Goal: Task Accomplishment & Management: Manage account settings

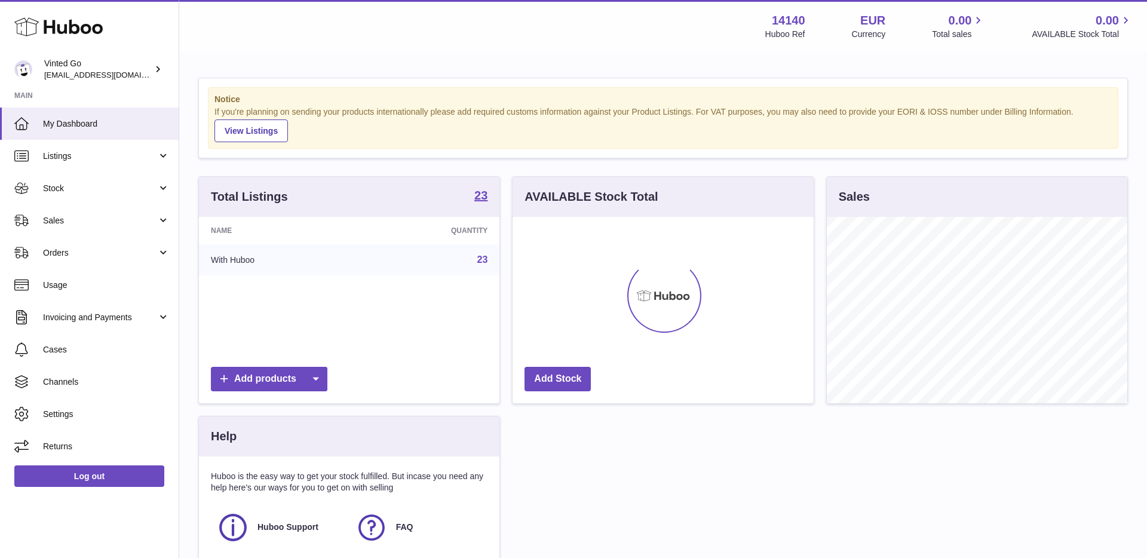
scroll to position [186, 300]
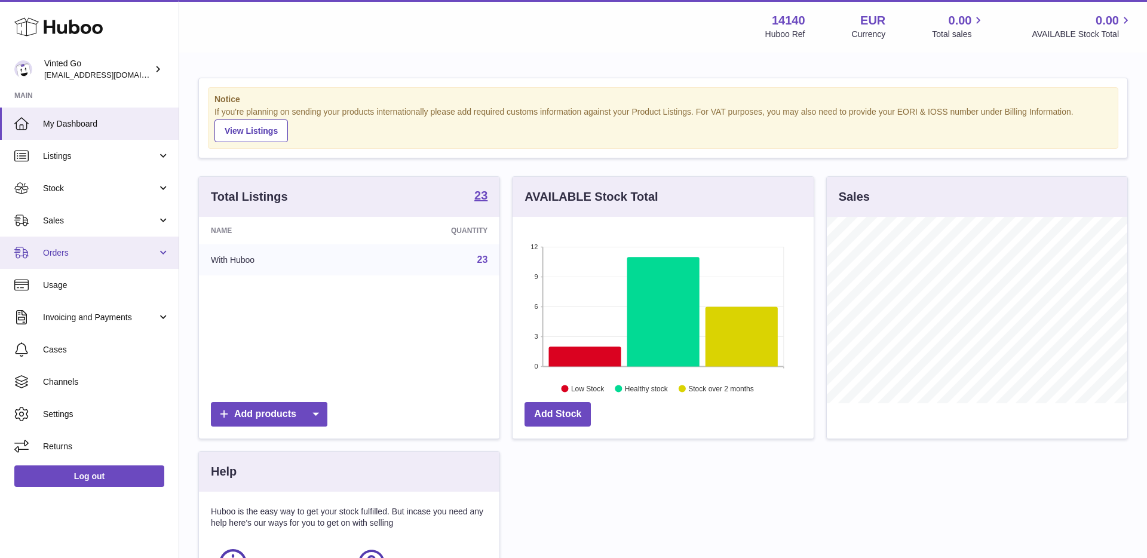
click at [69, 258] on link "Orders" at bounding box center [89, 253] width 179 height 32
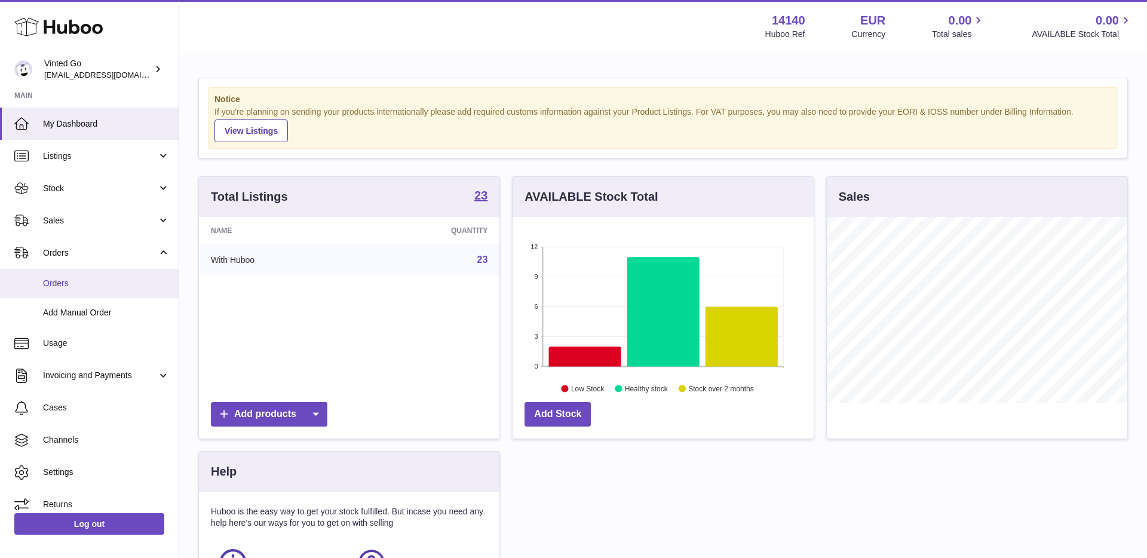
click at [84, 293] on link "Orders" at bounding box center [89, 283] width 179 height 29
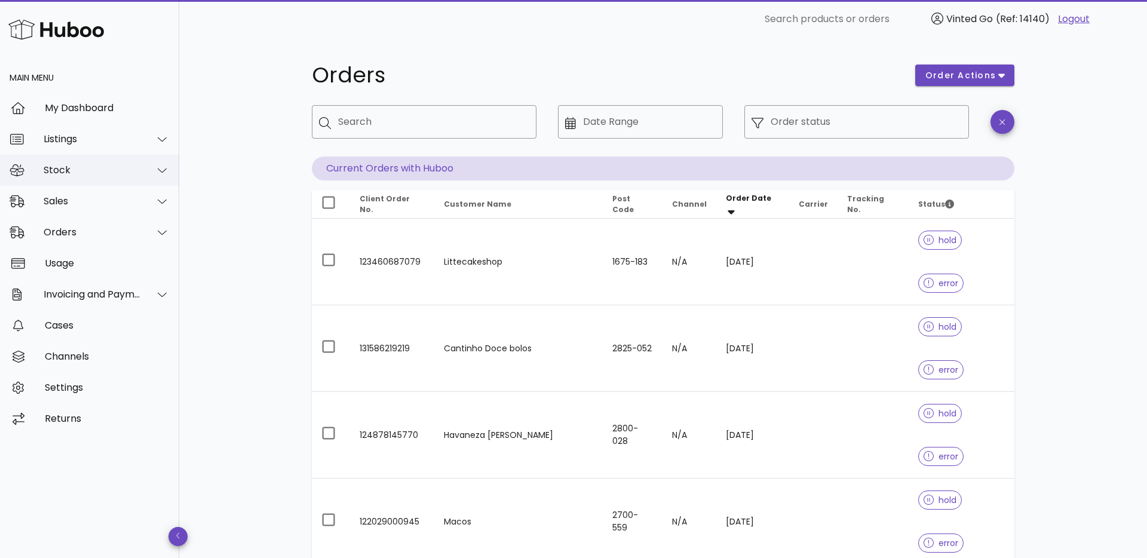
click at [73, 165] on div "Stock" at bounding box center [92, 169] width 97 height 11
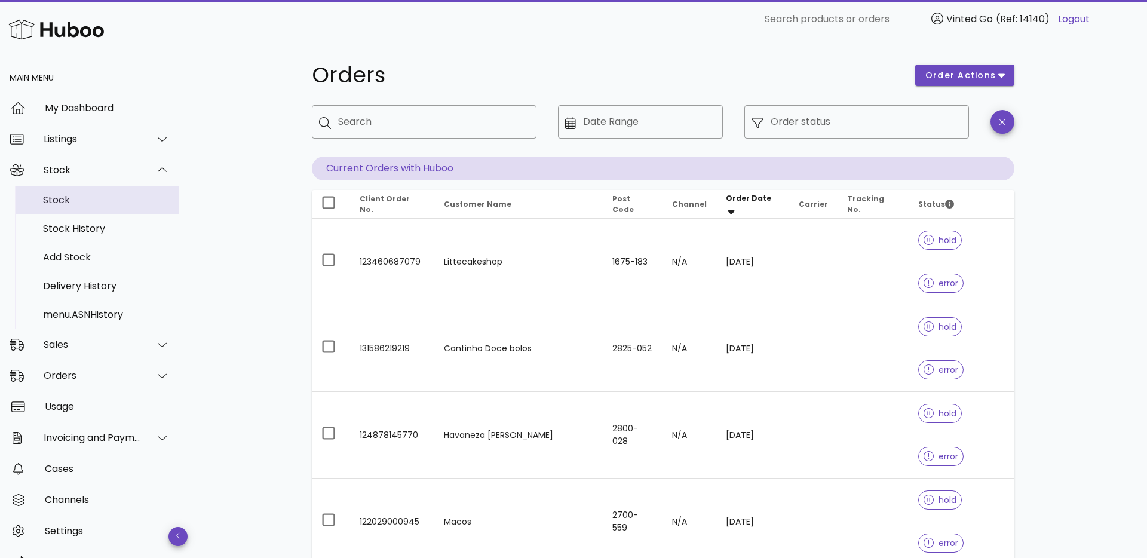
click at [119, 208] on div "Stock" at bounding box center [106, 200] width 127 height 26
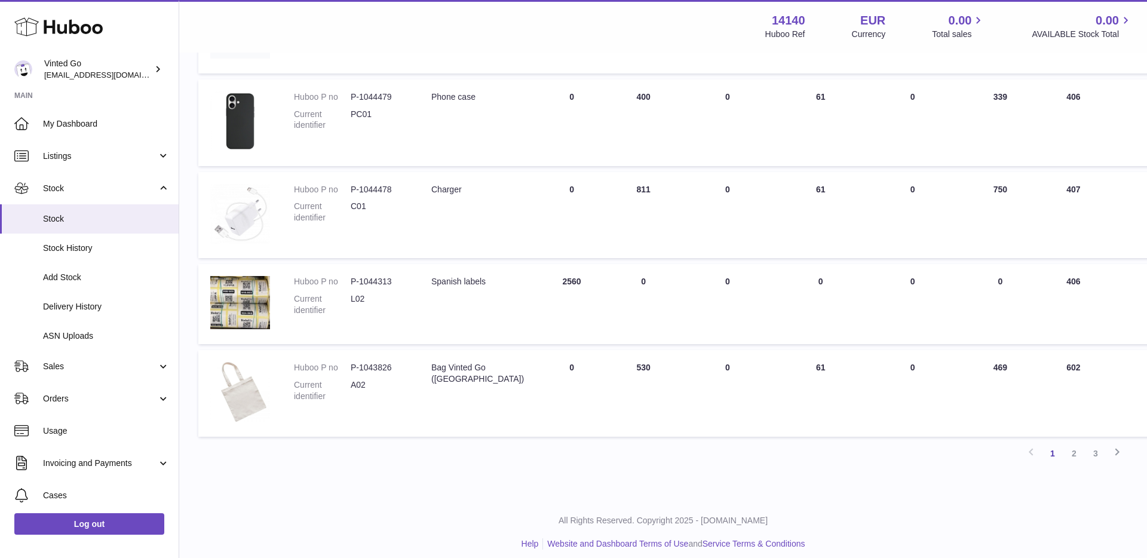
scroll to position [656, 0]
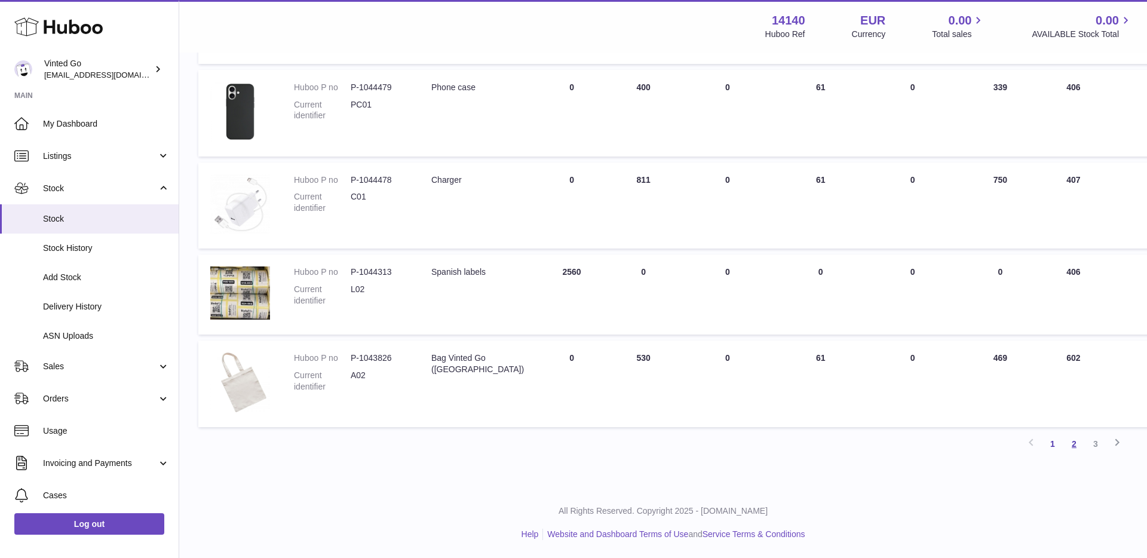
click at [1073, 444] on link "2" at bounding box center [1074, 444] width 22 height 22
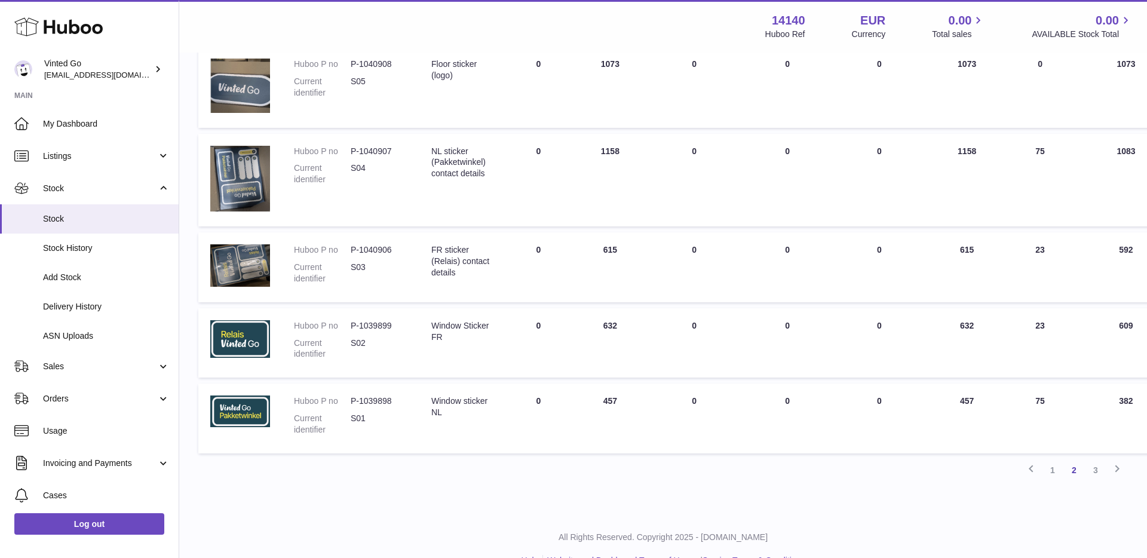
scroll to position [661, 0]
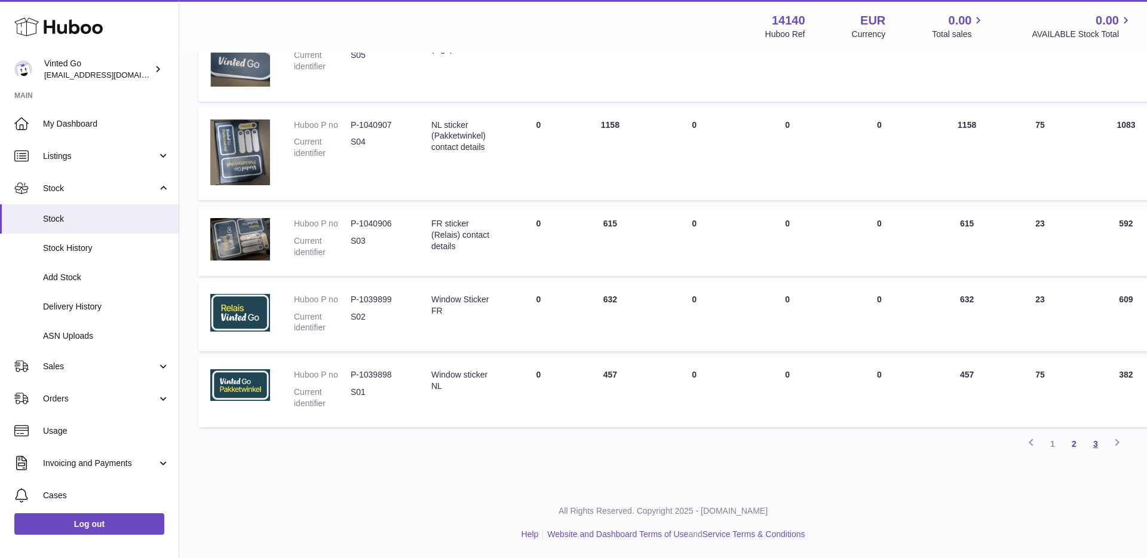
click at [1090, 445] on link "3" at bounding box center [1096, 444] width 22 height 22
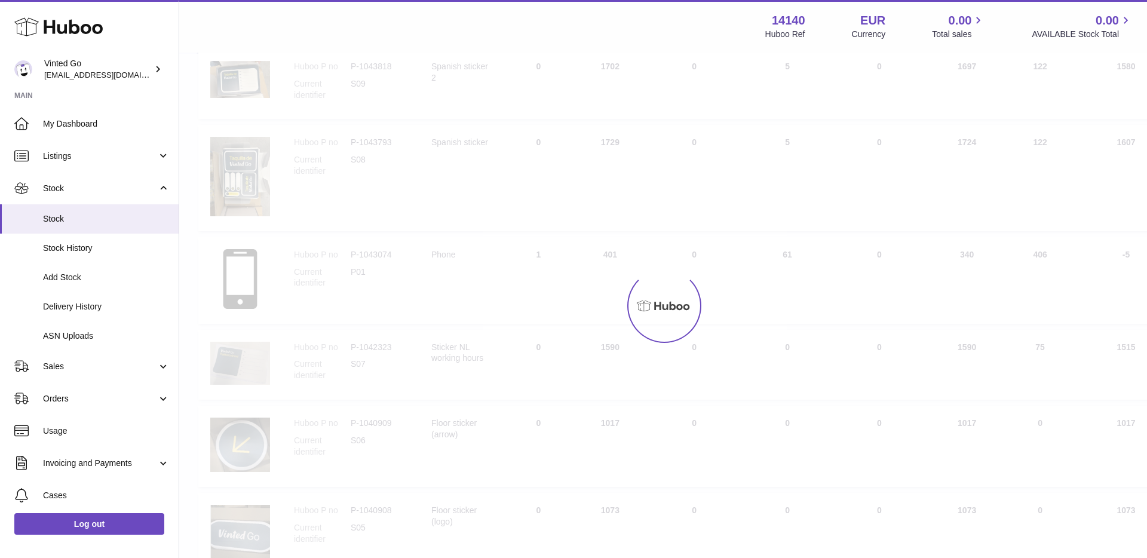
scroll to position [54, 0]
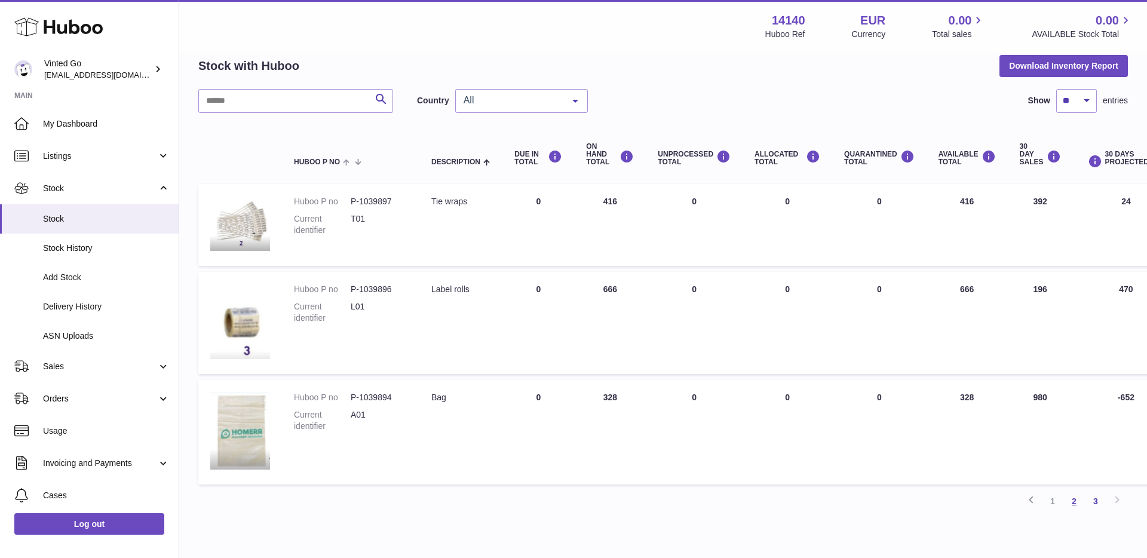
click at [1072, 500] on link "2" at bounding box center [1074, 501] width 22 height 22
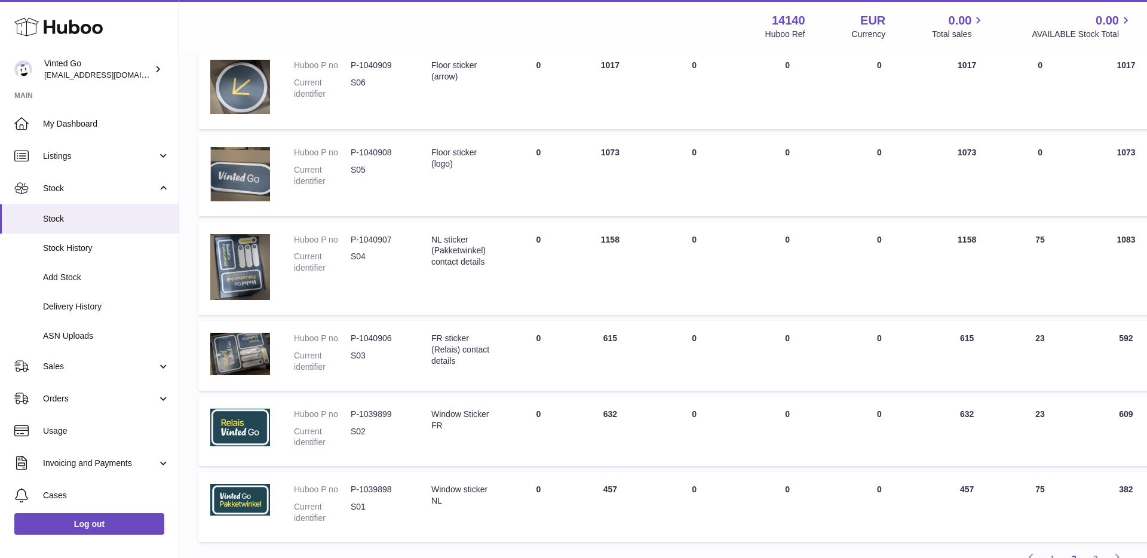
scroll to position [661, 0]
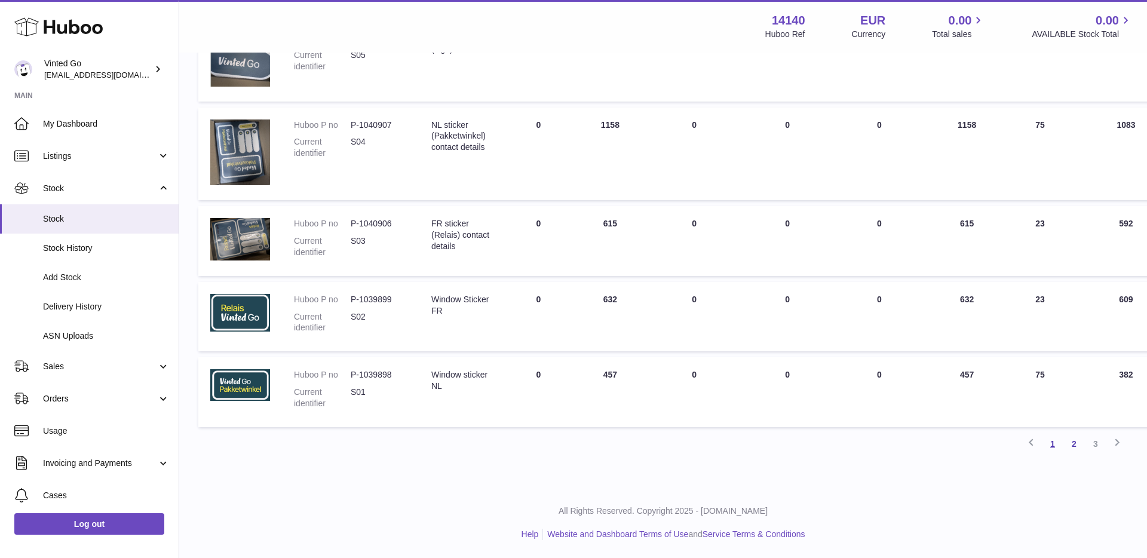
click at [1055, 443] on link "1" at bounding box center [1053, 444] width 22 height 22
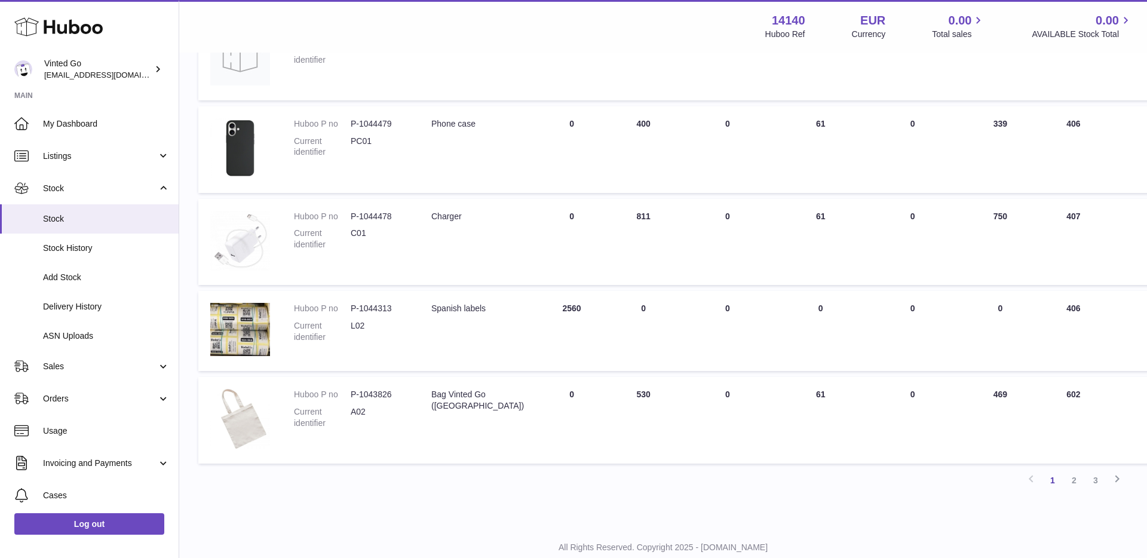
scroll to position [656, 0]
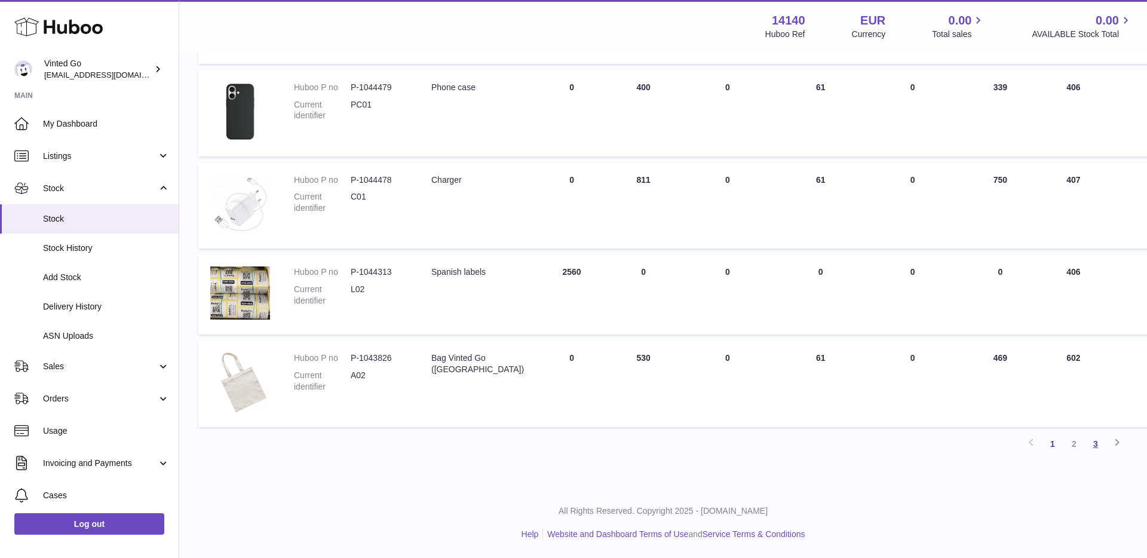
click at [1098, 446] on link "3" at bounding box center [1096, 444] width 22 height 22
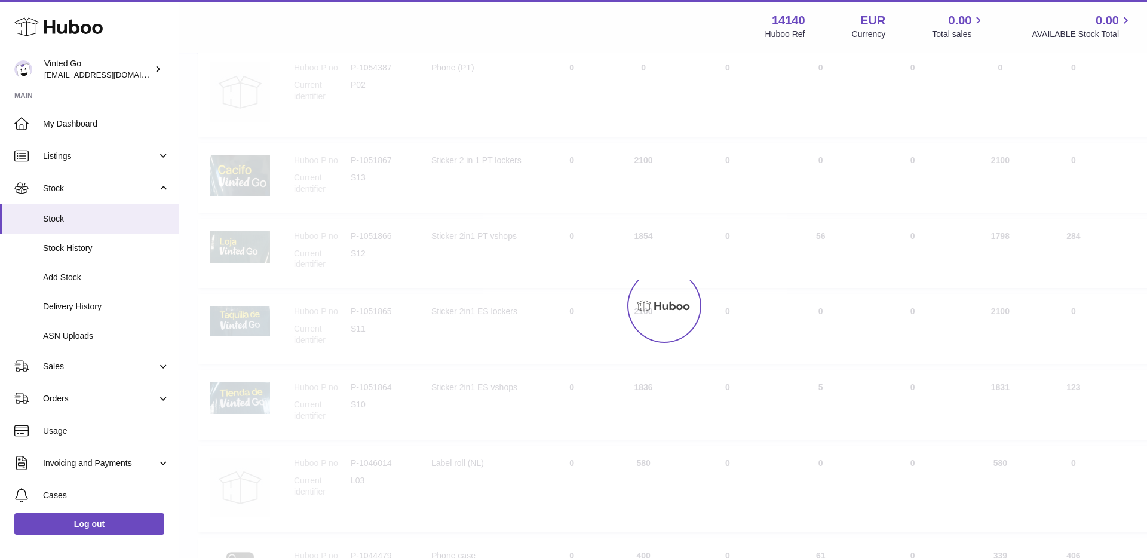
scroll to position [54, 0]
